Goal: Task Accomplishment & Management: Manage account settings

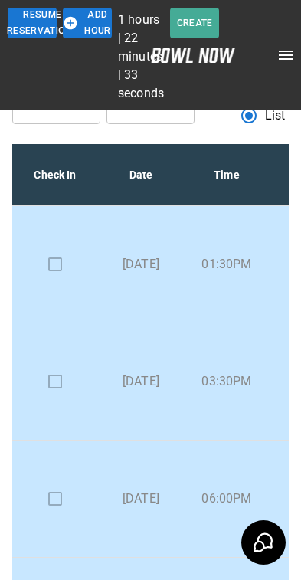
scroll to position [250, 14]
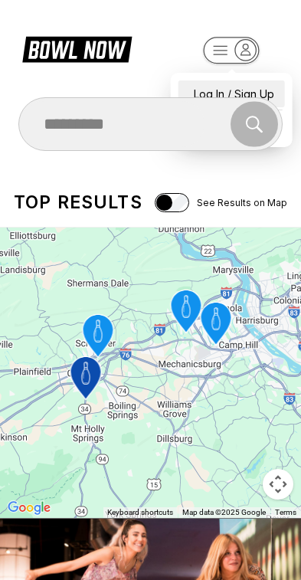
click at [261, 81] on div "Log In / Sign Up" at bounding box center [232, 93] width 107 height 27
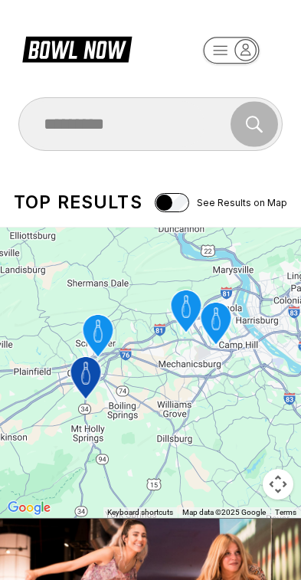
select select "**"
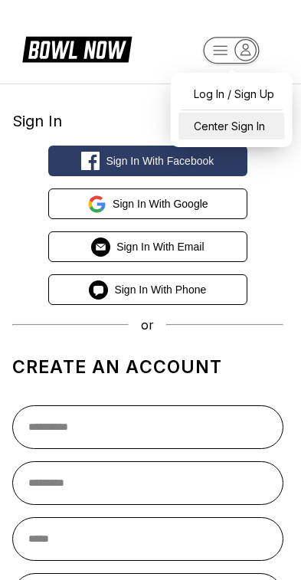
click at [259, 120] on div "Center Sign In" at bounding box center [232, 126] width 107 height 27
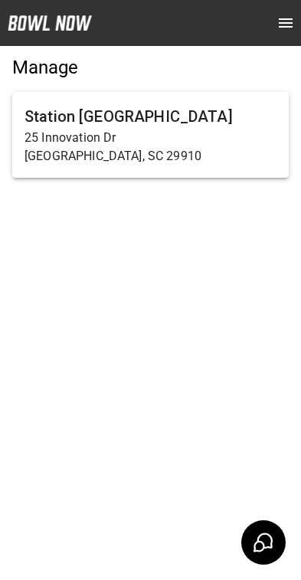
click at [196, 141] on p "25 Innovation Dr" at bounding box center [151, 138] width 252 height 18
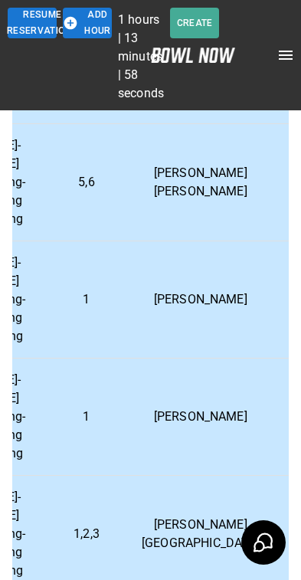
scroll to position [1096, 398]
click at [201, 432] on td "[PERSON_NAME]" at bounding box center [201, 417] width 143 height 117
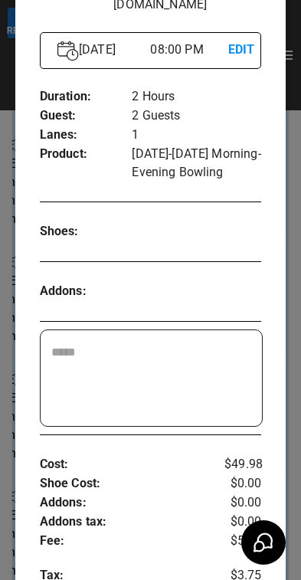
scroll to position [198, 0]
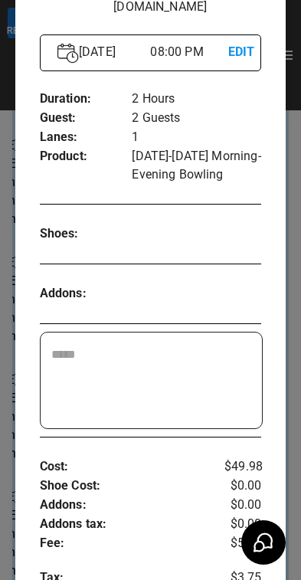
click at [294, 412] on div at bounding box center [150, 290] width 301 height 580
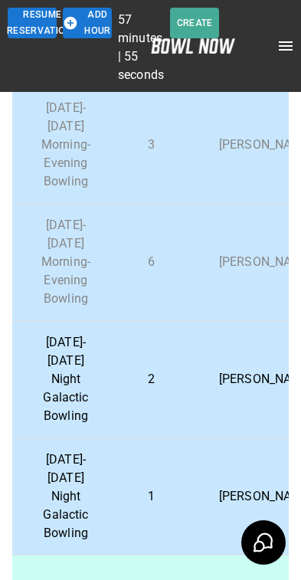
scroll to position [356, 336]
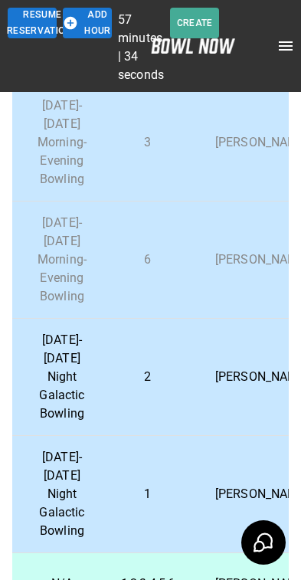
click at [251, 379] on p "[PERSON_NAME]" at bounding box center [262, 377] width 118 height 18
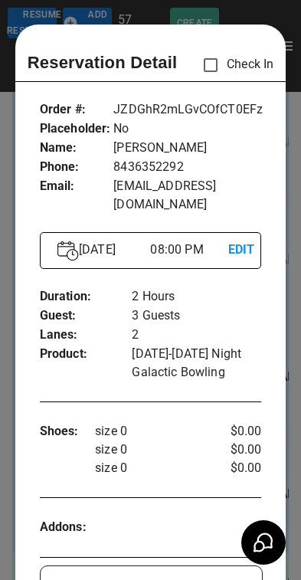
scroll to position [25, 0]
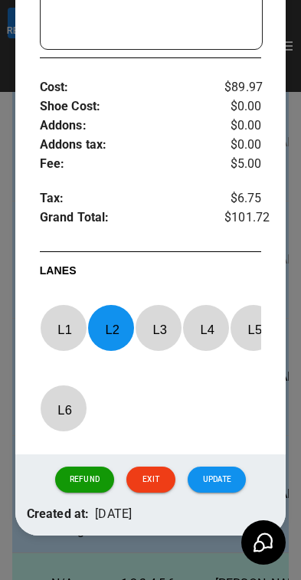
click at [225, 478] on button "Update" at bounding box center [217, 480] width 58 height 26
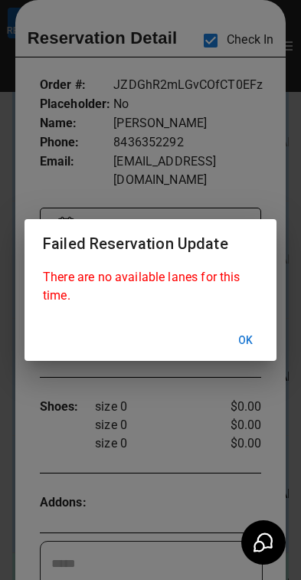
click at [241, 354] on button "Ok" at bounding box center [246, 341] width 49 height 28
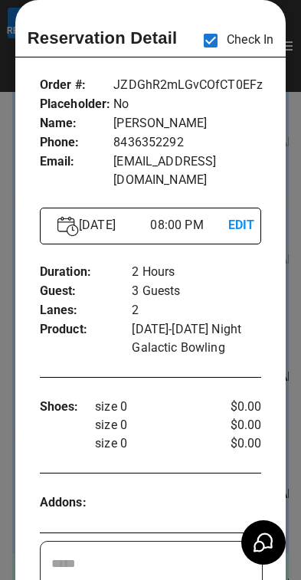
click at [291, 418] on div at bounding box center [150, 290] width 301 height 580
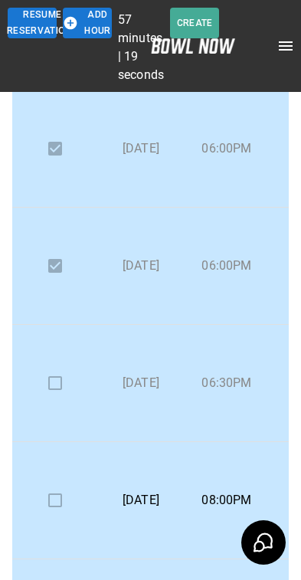
scroll to position [232, 0]
click at [58, 383] on td at bounding box center [55, 383] width 86 height 117
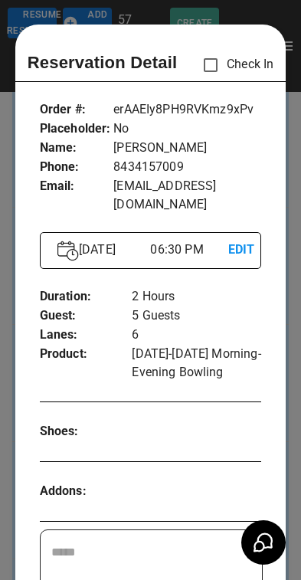
scroll to position [25, 0]
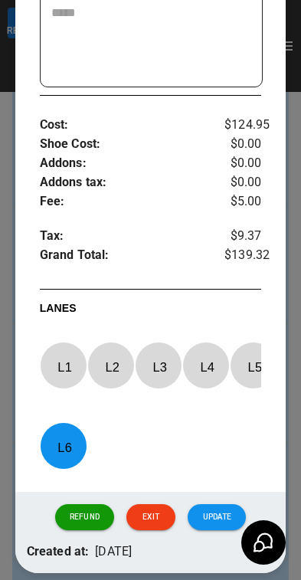
click at [231, 525] on button "Update" at bounding box center [217, 517] width 58 height 26
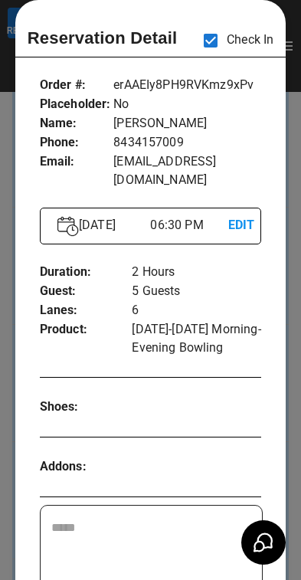
click at [292, 431] on div at bounding box center [150, 290] width 301 height 580
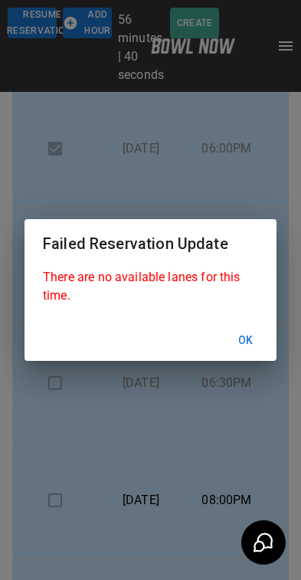
click at [249, 349] on button "Ok" at bounding box center [246, 341] width 49 height 28
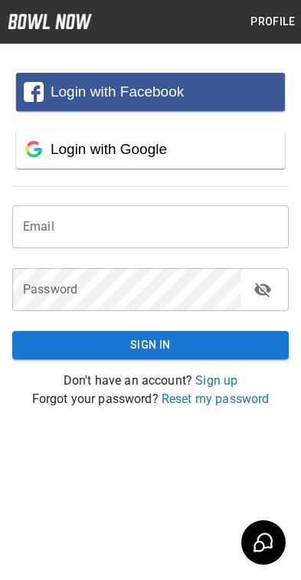
click at [278, 9] on button "Profile" at bounding box center [273, 22] width 57 height 28
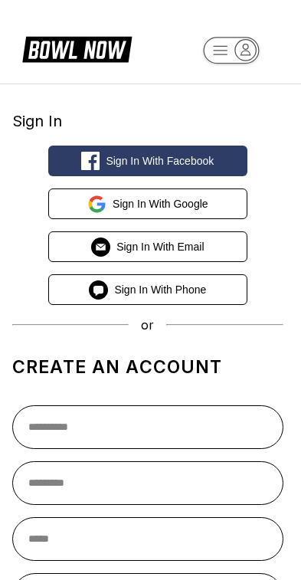
select select "**"
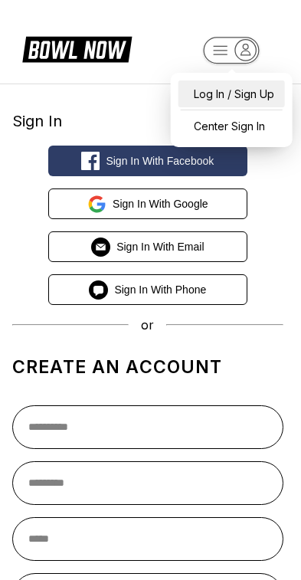
click at [255, 86] on div "Log In / Sign Up" at bounding box center [232, 93] width 107 height 27
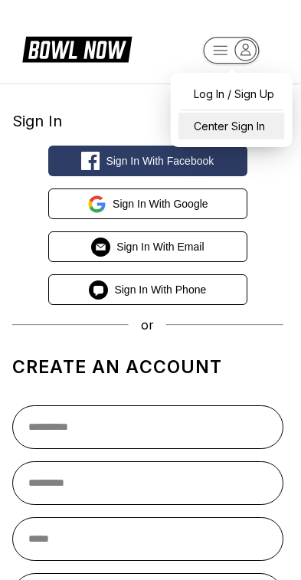
click at [260, 127] on div "Center Sign In" at bounding box center [232, 126] width 107 height 27
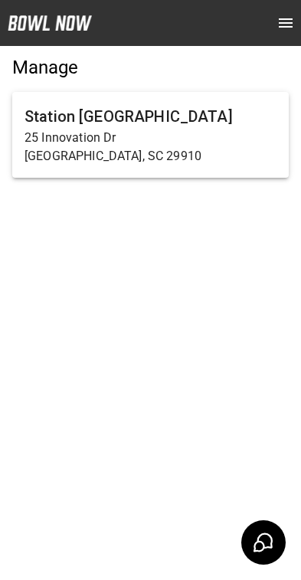
click at [159, 140] on p "25 Innovation Dr" at bounding box center [151, 138] width 252 height 18
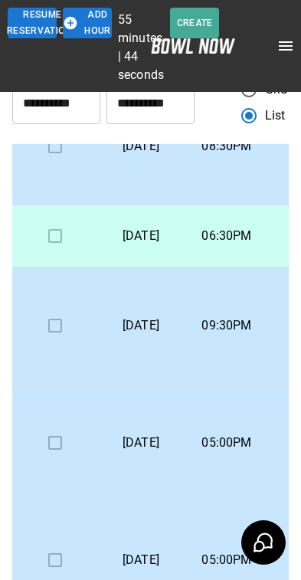
scroll to position [841, 0]
